Goal: Information Seeking & Learning: Find specific fact

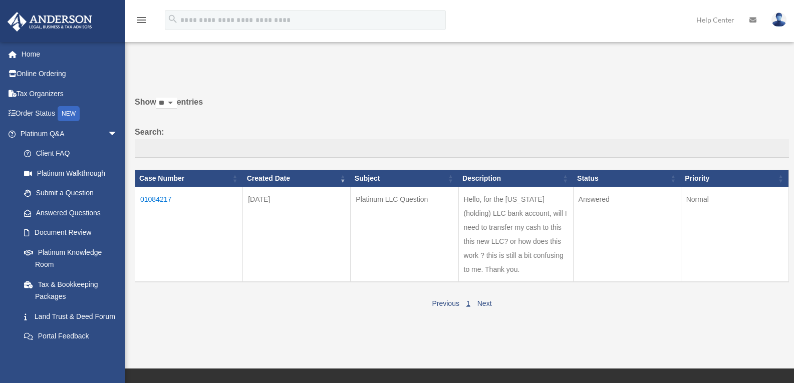
click at [165, 195] on td "01084217" at bounding box center [189, 234] width 108 height 95
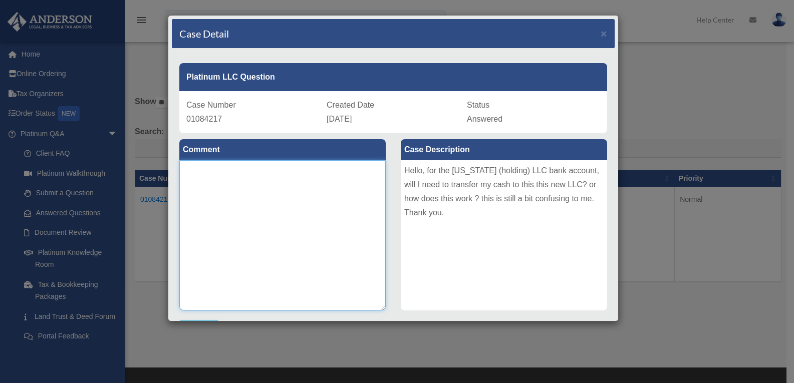
click at [291, 220] on textarea at bounding box center [282, 235] width 207 height 150
click at [471, 121] on span "Answered" at bounding box center [485, 119] width 36 height 9
click at [601, 32] on span "×" at bounding box center [604, 34] width 7 height 12
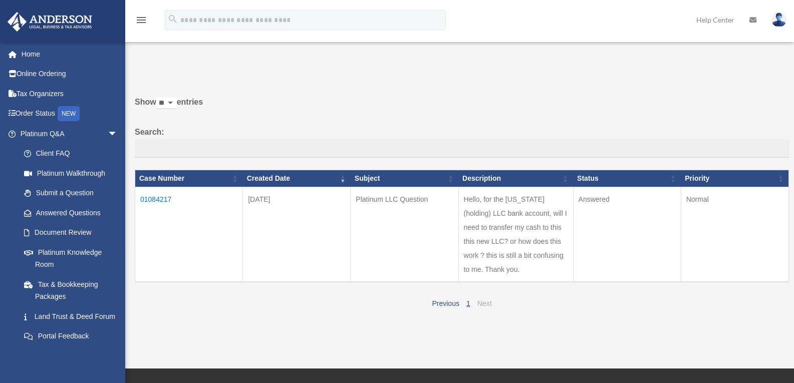
click at [487, 304] on link "Next" at bounding box center [485, 304] width 15 height 8
click at [161, 194] on td "01084217" at bounding box center [189, 234] width 108 height 95
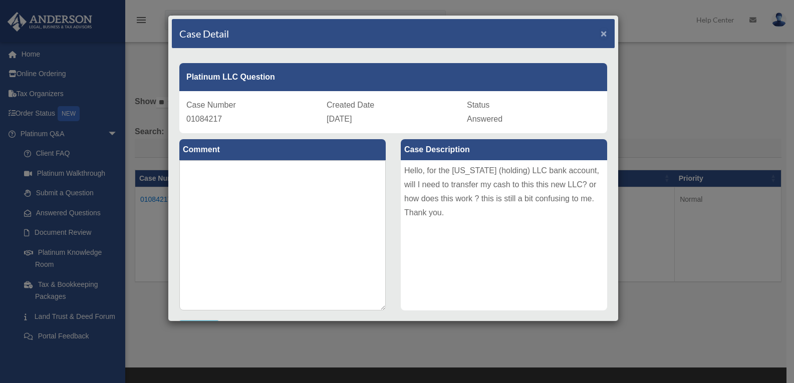
click at [601, 30] on span "×" at bounding box center [604, 34] width 7 height 12
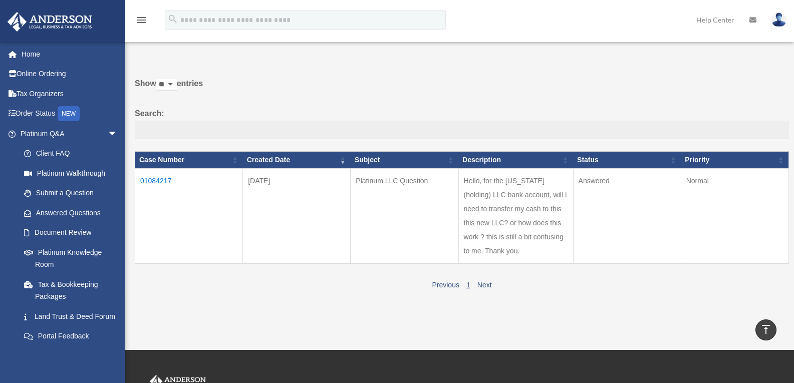
scroll to position [21, 0]
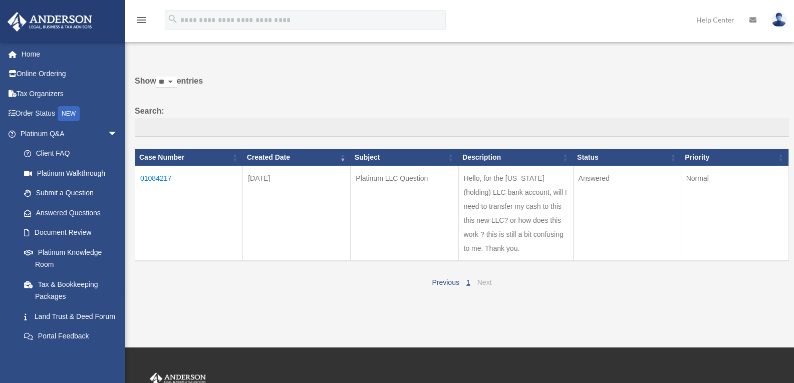
click at [488, 283] on link "Next" at bounding box center [485, 283] width 15 height 8
click at [455, 282] on link "Previous" at bounding box center [445, 283] width 27 height 8
click at [469, 282] on link "1" at bounding box center [469, 283] width 4 height 8
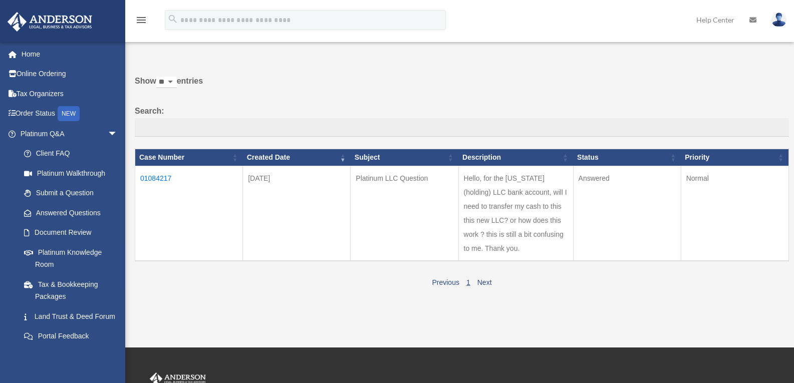
click at [469, 282] on link "1" at bounding box center [469, 283] width 4 height 8
click at [78, 195] on link "Submit a Question" at bounding box center [73, 193] width 119 height 20
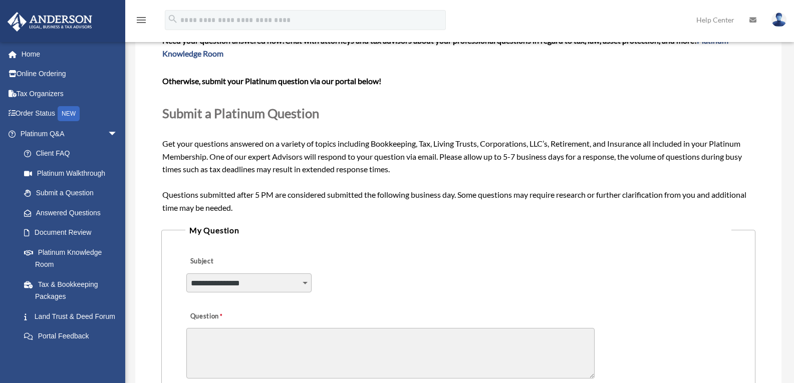
scroll to position [75, 0]
click at [59, 253] on link "Platinum Knowledge Room" at bounding box center [73, 259] width 119 height 32
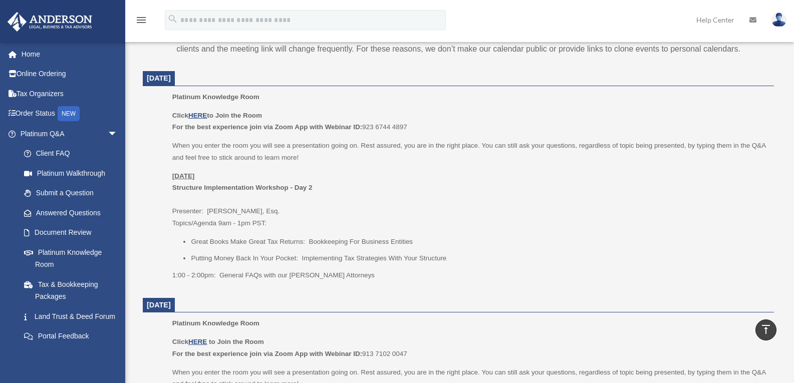
scroll to position [371, 0]
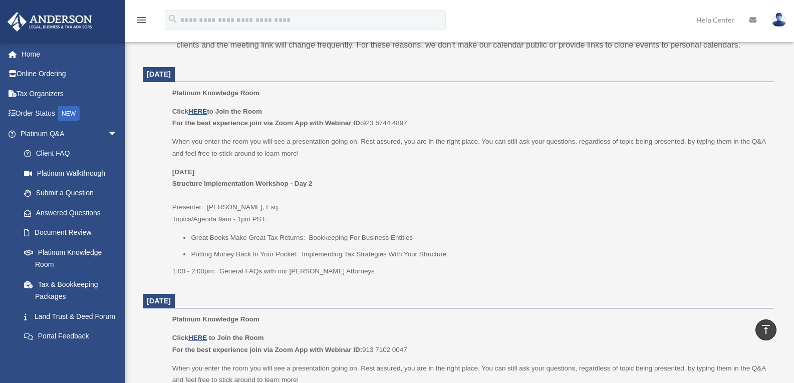
click at [200, 114] on u "HERE" at bounding box center [197, 112] width 19 height 8
click at [86, 211] on link "Answered Questions" at bounding box center [73, 213] width 119 height 20
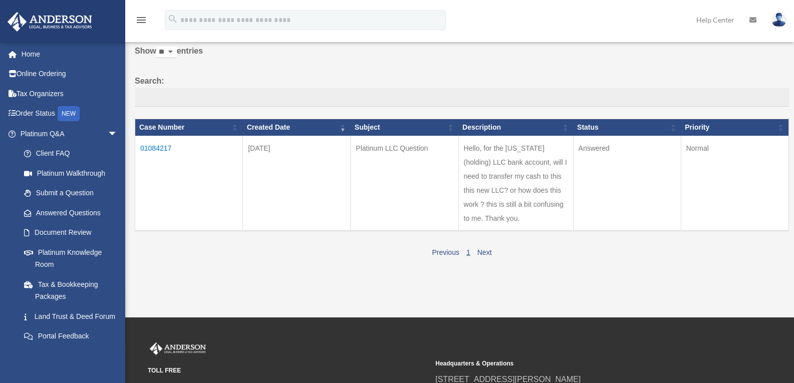
scroll to position [52, 0]
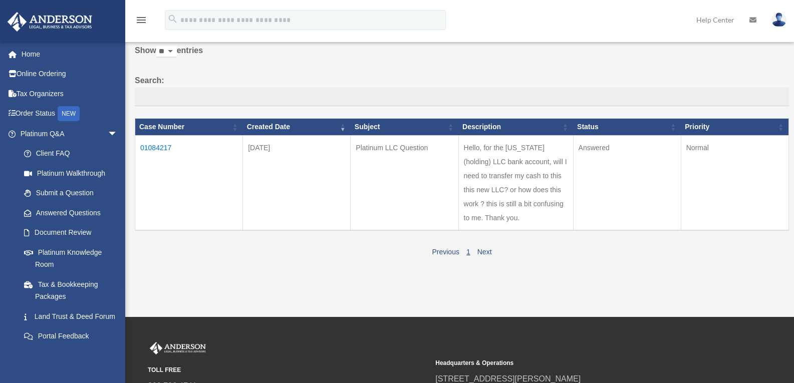
click at [705, 150] on td "Normal" at bounding box center [735, 183] width 108 height 95
click at [604, 159] on td "Answered" at bounding box center [627, 183] width 108 height 95
click at [615, 161] on td "Answered" at bounding box center [627, 183] width 108 height 95
click at [516, 193] on td "Hello, for the [US_STATE] (holding) LLC bank account, will I need to transfer m…" at bounding box center [516, 183] width 115 height 95
click at [416, 152] on td "Platinum LLC Question" at bounding box center [405, 183] width 108 height 95
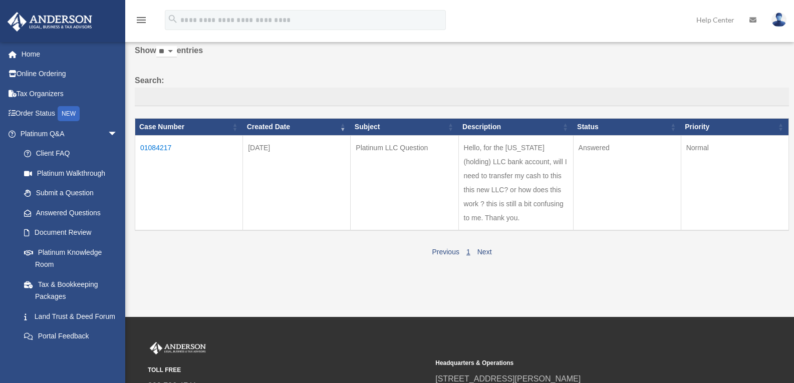
click at [273, 155] on td "[DATE]" at bounding box center [297, 183] width 108 height 95
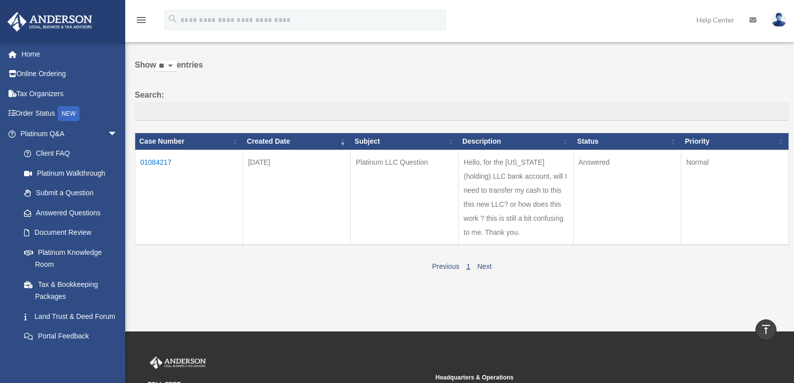
scroll to position [35, 0]
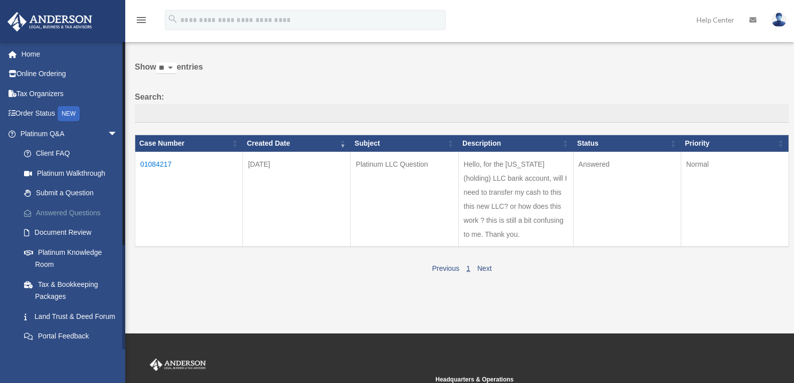
click at [49, 212] on link "Answered Questions" at bounding box center [73, 213] width 119 height 20
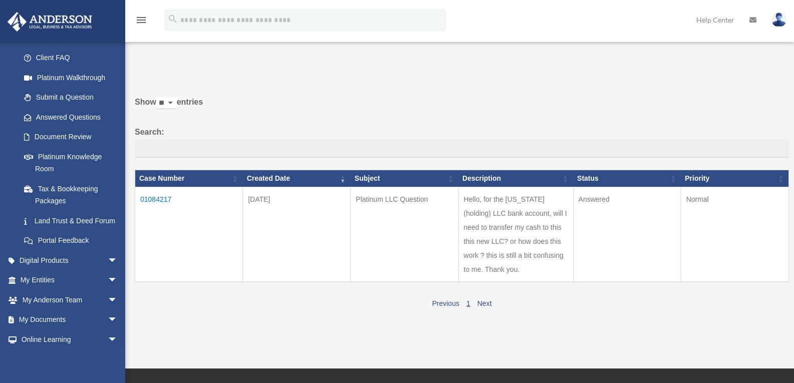
scroll to position [90, 0]
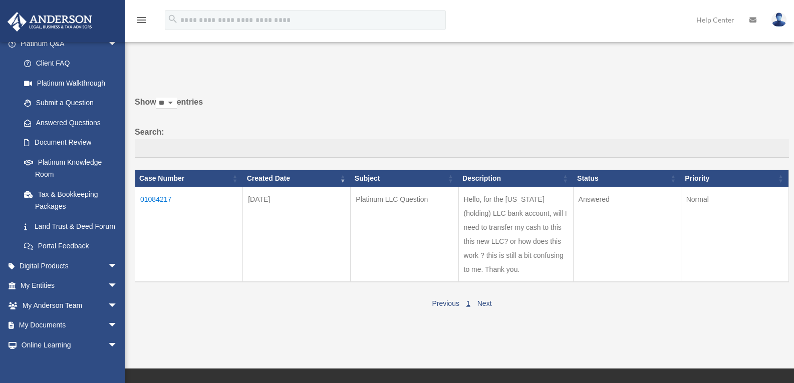
click at [400, 201] on td "Platinum LLC Question" at bounding box center [405, 234] width 108 height 95
click at [513, 220] on td "Hello, for the Wyoming (holding) LLC bank account, will I need to transfer my c…" at bounding box center [516, 234] width 115 height 95
click at [511, 212] on td "Hello, for the Wyoming (holding) LLC bank account, will I need to transfer my c…" at bounding box center [516, 234] width 115 height 95
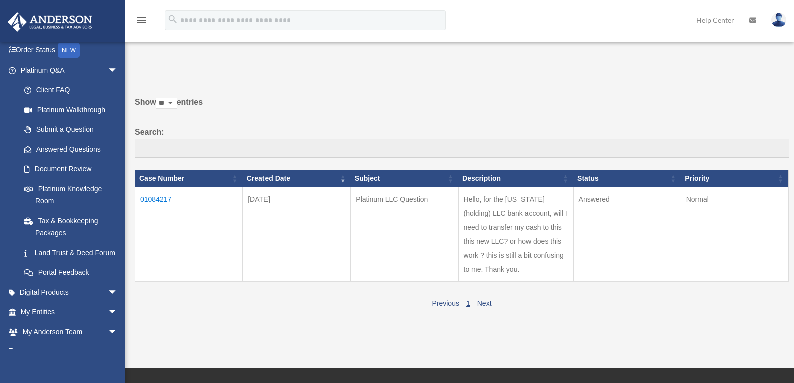
scroll to position [60, 0]
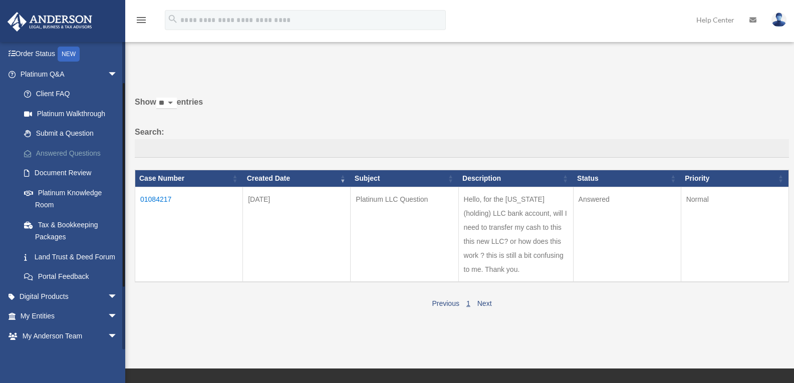
click at [92, 150] on link "Answered Questions" at bounding box center [73, 153] width 119 height 20
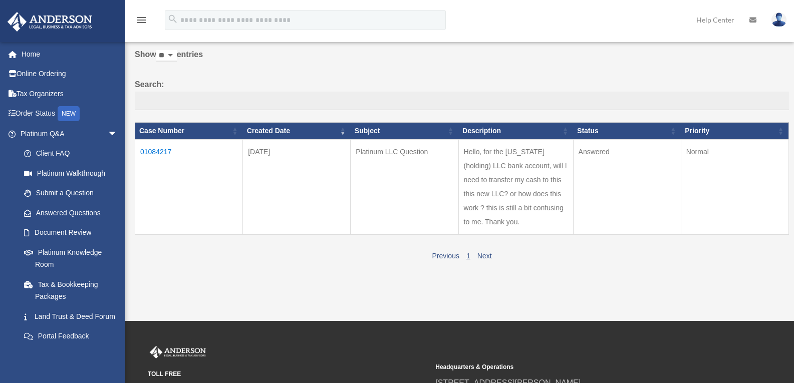
scroll to position [54, 0]
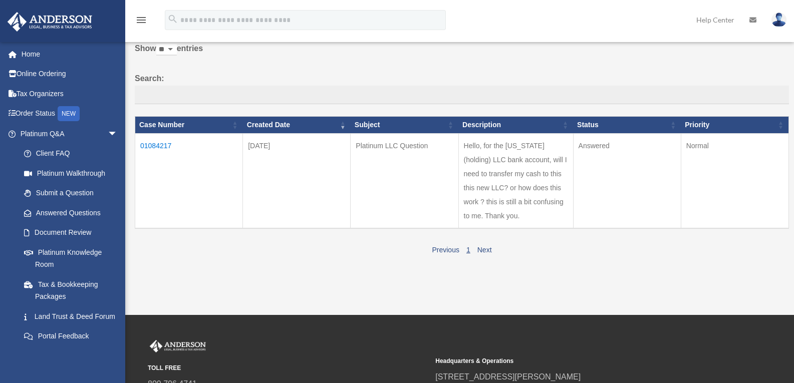
click at [528, 177] on td "Hello, for the [US_STATE] (holding) LLC bank account, will I need to transfer m…" at bounding box center [516, 181] width 115 height 95
click at [530, 183] on td "Hello, for the [US_STATE] (holding) LLC bank account, will I need to transfer m…" at bounding box center [516, 181] width 115 height 95
click at [531, 182] on td "Hello, for the [US_STATE] (holding) LLC bank account, will I need to transfer m…" at bounding box center [516, 181] width 115 height 95
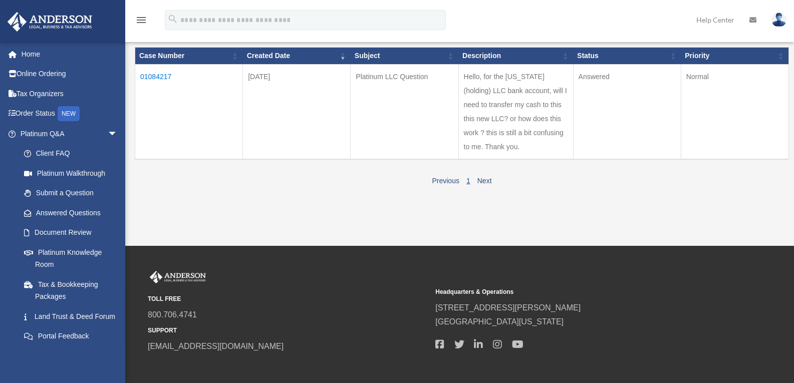
scroll to position [126, 0]
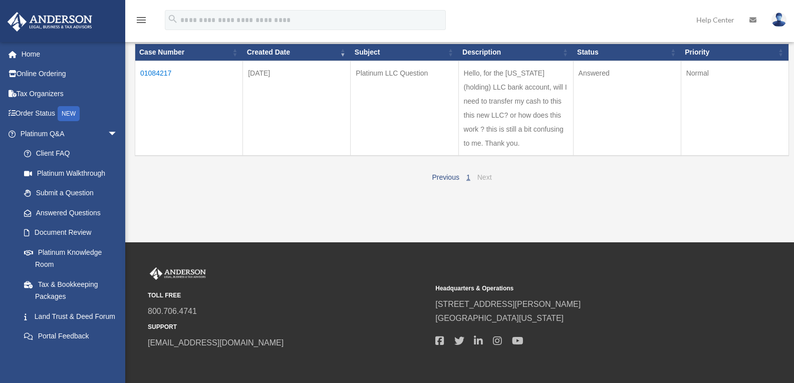
click at [491, 179] on link "Next" at bounding box center [485, 177] width 15 height 8
click at [489, 179] on link "Next" at bounding box center [485, 177] width 15 height 8
click at [492, 177] on link "Next" at bounding box center [485, 177] width 15 height 8
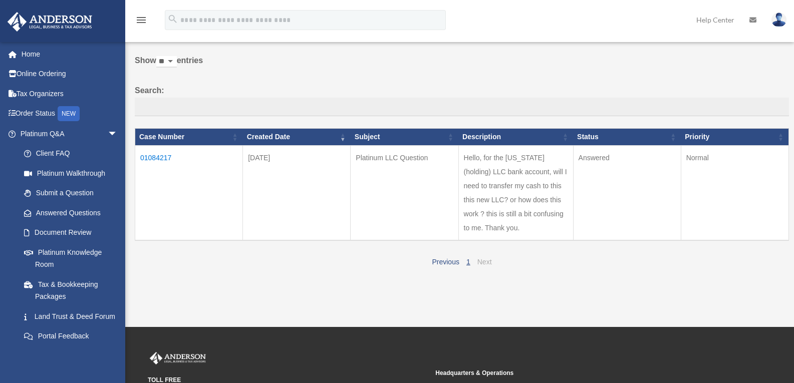
scroll to position [32, 0]
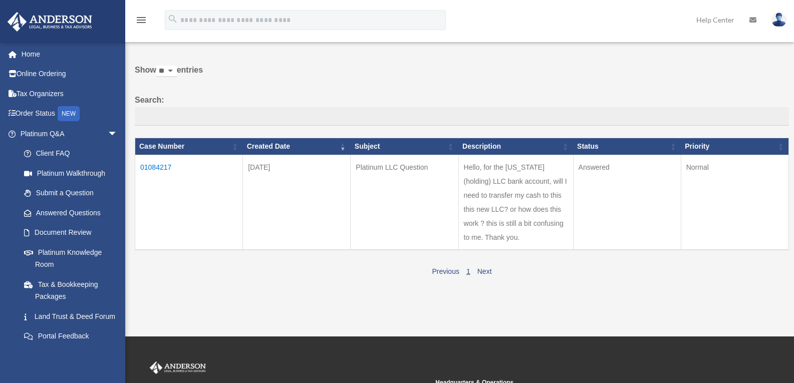
click at [152, 170] on td "01084217" at bounding box center [189, 202] width 108 height 95
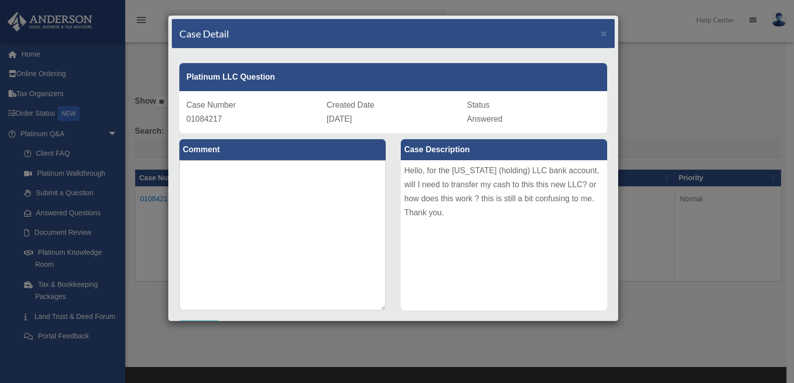
scroll to position [0, 0]
click at [305, 200] on textarea at bounding box center [282, 235] width 207 height 150
click at [300, 204] on textarea at bounding box center [282, 235] width 207 height 150
click at [301, 204] on textarea at bounding box center [282, 235] width 207 height 150
click at [297, 214] on textarea at bounding box center [282, 235] width 207 height 150
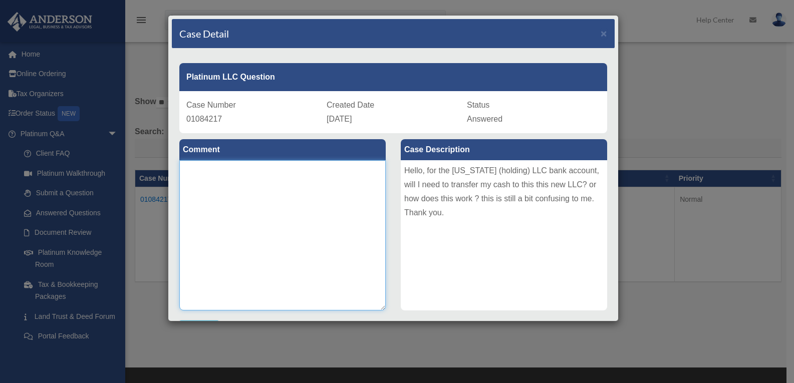
click at [294, 210] on textarea at bounding box center [282, 235] width 207 height 150
click at [286, 211] on textarea at bounding box center [282, 235] width 207 height 150
click at [284, 209] on textarea at bounding box center [282, 235] width 207 height 150
click at [275, 205] on textarea at bounding box center [282, 235] width 207 height 150
click at [273, 197] on textarea at bounding box center [282, 235] width 207 height 150
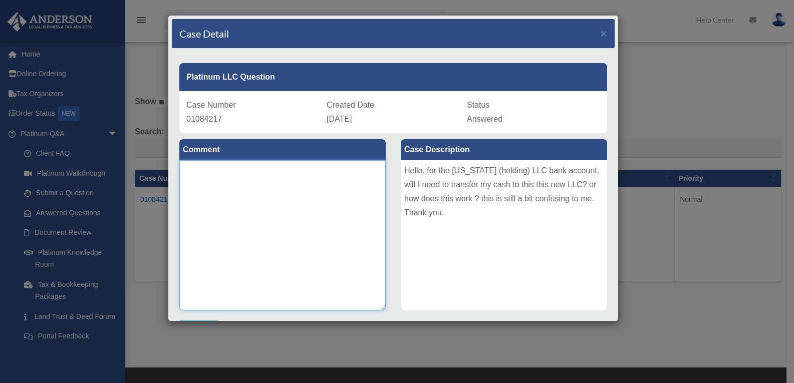
click at [283, 189] on textarea at bounding box center [282, 235] width 207 height 150
click at [308, 164] on textarea at bounding box center [282, 235] width 207 height 150
click at [338, 215] on textarea at bounding box center [282, 235] width 207 height 150
click at [333, 210] on textarea at bounding box center [282, 235] width 207 height 150
click at [494, 190] on div "Hello, for the [US_STATE] (holding) LLC bank account, will I need to transfer m…" at bounding box center [504, 235] width 207 height 150
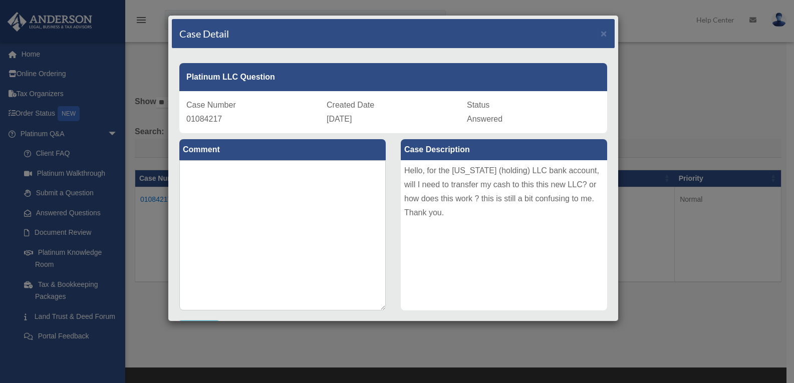
click at [489, 199] on div "Hello, for the [US_STATE] (holding) LLC bank account, will I need to transfer m…" at bounding box center [504, 235] width 207 height 150
click at [486, 203] on div "Hello, for the [US_STATE] (holding) LLC bank account, will I need to transfer m…" at bounding box center [504, 235] width 207 height 150
click at [465, 206] on div "Hello, for the [US_STATE] (holding) LLC bank account, will I need to transfer m…" at bounding box center [504, 235] width 207 height 150
click at [468, 207] on div "Hello, for the [US_STATE] (holding) LLC bank account, will I need to transfer m…" at bounding box center [504, 235] width 207 height 150
click at [467, 200] on div "Hello, for the [US_STATE] (holding) LLC bank account, will I need to transfer m…" at bounding box center [504, 235] width 207 height 150
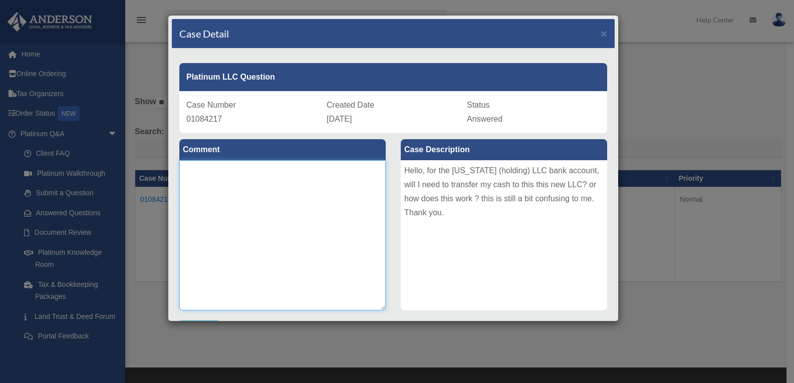
click at [311, 230] on textarea at bounding box center [282, 235] width 207 height 150
click at [288, 229] on textarea at bounding box center [282, 235] width 207 height 150
click at [496, 205] on div "Hello, for the [US_STATE] (holding) LLC bank account, will I need to transfer m…" at bounding box center [504, 235] width 207 height 150
click at [498, 207] on div "Hello, for the [US_STATE] (holding) LLC bank account, will I need to transfer m…" at bounding box center [504, 235] width 207 height 150
click at [509, 180] on div "Hello, for the [US_STATE] (holding) LLC bank account, will I need to transfer m…" at bounding box center [504, 235] width 207 height 150
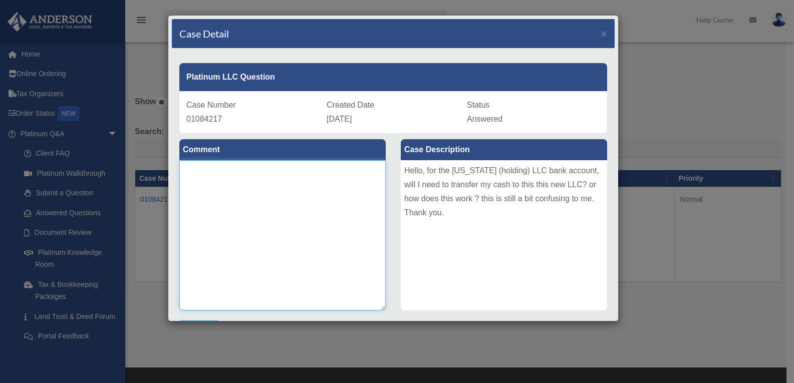
click at [329, 230] on textarea at bounding box center [282, 235] width 207 height 150
click at [337, 218] on textarea at bounding box center [282, 235] width 207 height 150
click at [339, 217] on textarea at bounding box center [282, 235] width 207 height 150
click at [340, 212] on textarea at bounding box center [282, 235] width 207 height 150
click at [344, 207] on textarea at bounding box center [282, 235] width 207 height 150
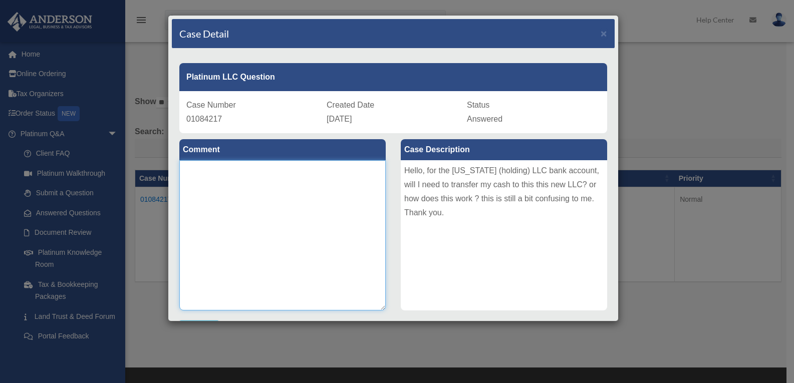
click at [348, 203] on textarea at bounding box center [282, 235] width 207 height 150
click at [349, 200] on textarea at bounding box center [282, 235] width 207 height 150
click at [347, 198] on textarea at bounding box center [282, 235] width 207 height 150
click at [348, 198] on textarea at bounding box center [282, 235] width 207 height 150
click at [346, 199] on textarea at bounding box center [282, 235] width 207 height 150
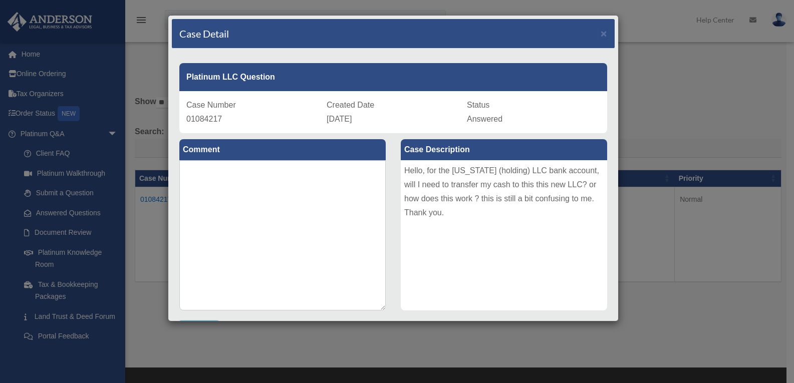
click at [515, 189] on div "Hello, for the [US_STATE] (holding) LLC bank account, will I need to transfer m…" at bounding box center [504, 235] width 207 height 150
click at [601, 29] on span "×" at bounding box center [604, 34] width 7 height 12
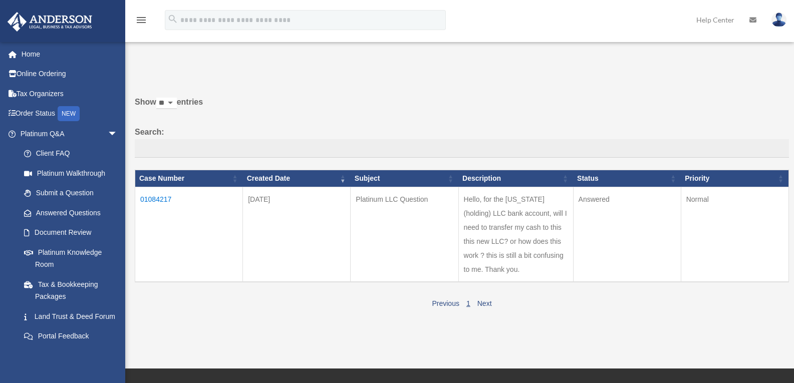
click at [484, 307] on div "Previous 1 Next" at bounding box center [462, 303] width 655 height 16
click at [487, 305] on link "Next" at bounding box center [485, 304] width 15 height 8
click at [489, 303] on link "Next" at bounding box center [485, 304] width 15 height 8
